Goal: Information Seeking & Learning: Learn about a topic

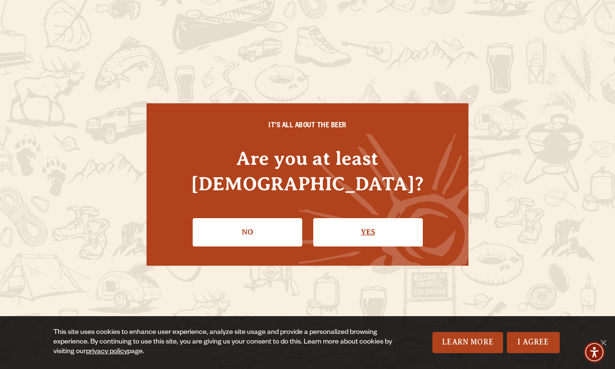
click at [367, 219] on link "Yes" at bounding box center [367, 232] width 109 height 28
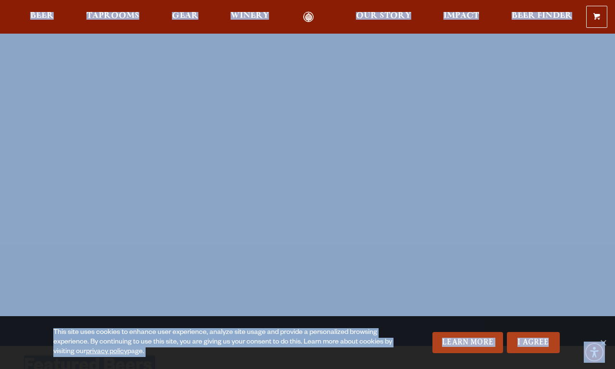
scroll to position [323, 0]
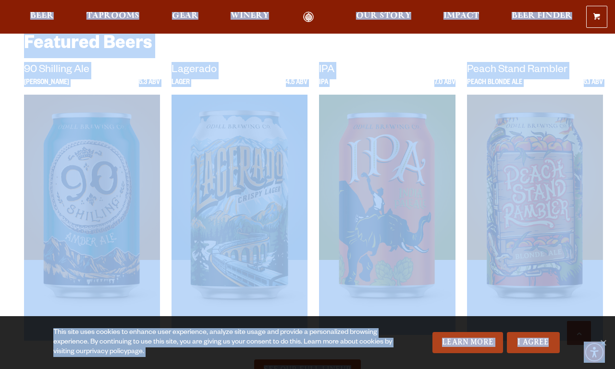
click at [108, 352] on link "privacy policy" at bounding box center [106, 352] width 41 height 8
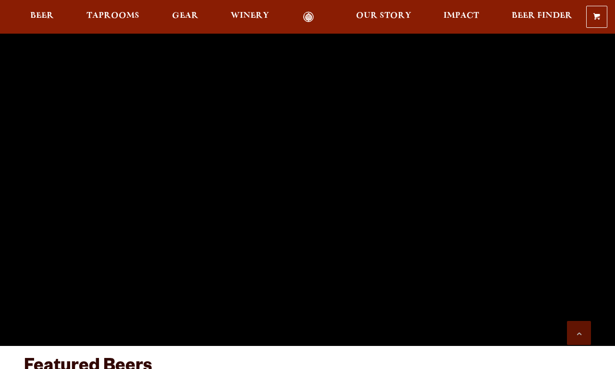
scroll to position [323, 0]
